Goal: Transaction & Acquisition: Book appointment/travel/reservation

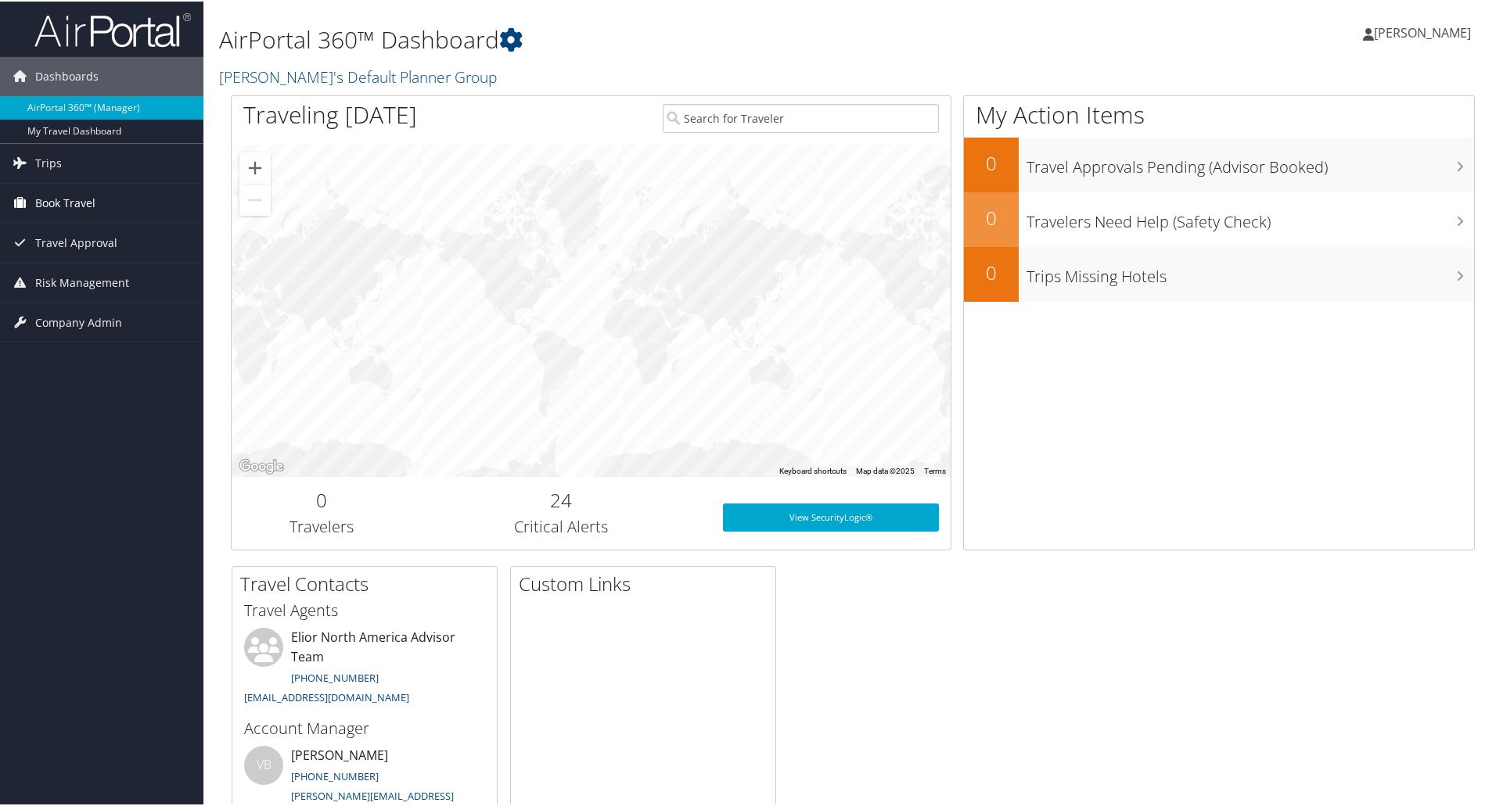
click at [52, 202] on span "Book Travel" at bounding box center [65, 201] width 60 height 39
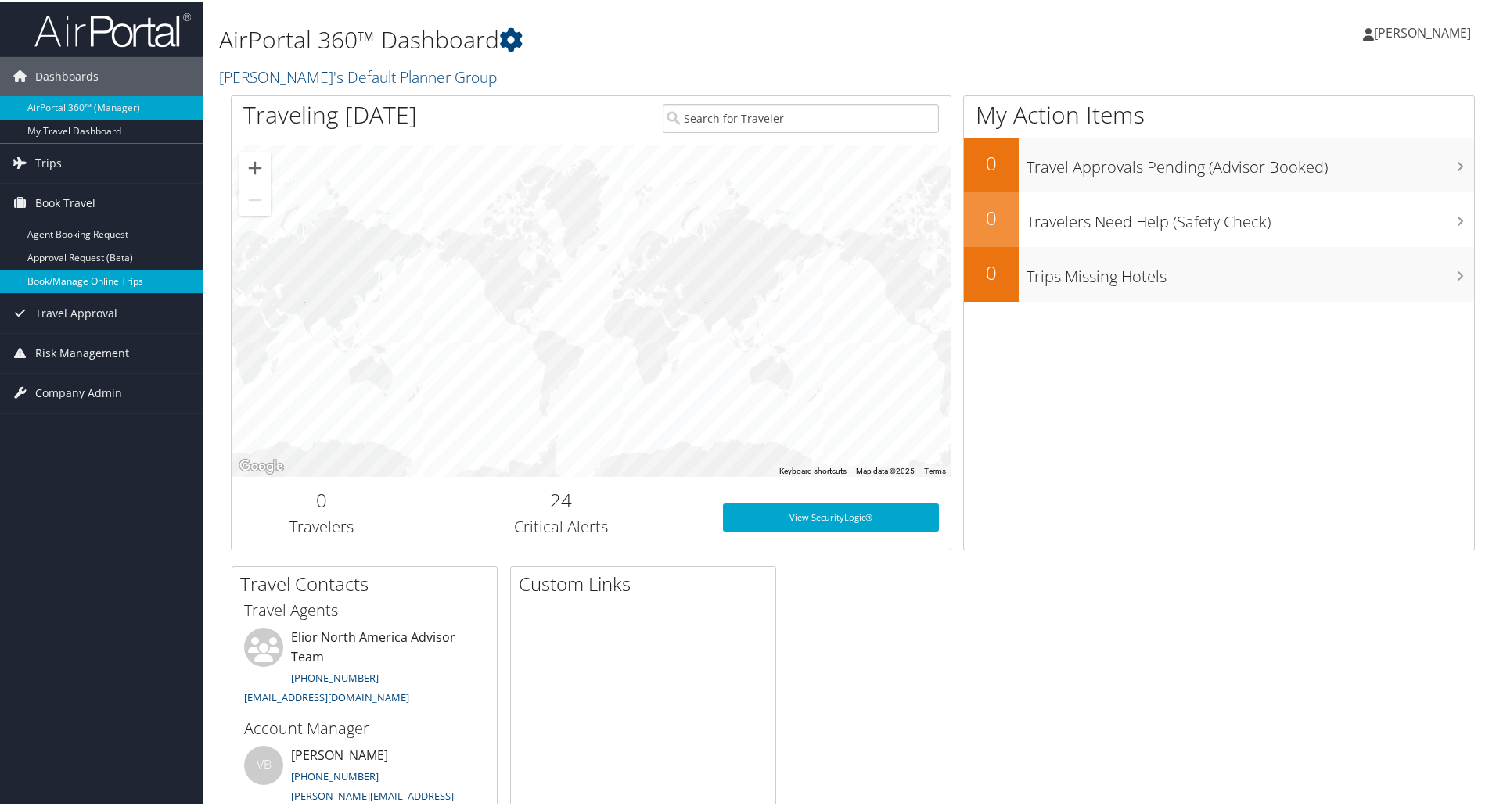
click at [71, 272] on link "Book/Manage Online Trips" at bounding box center [101, 279] width 203 height 23
click at [77, 275] on link "Book/Manage Online Trips" at bounding box center [101, 279] width 203 height 23
